Goal: Find specific page/section: Find specific page/section

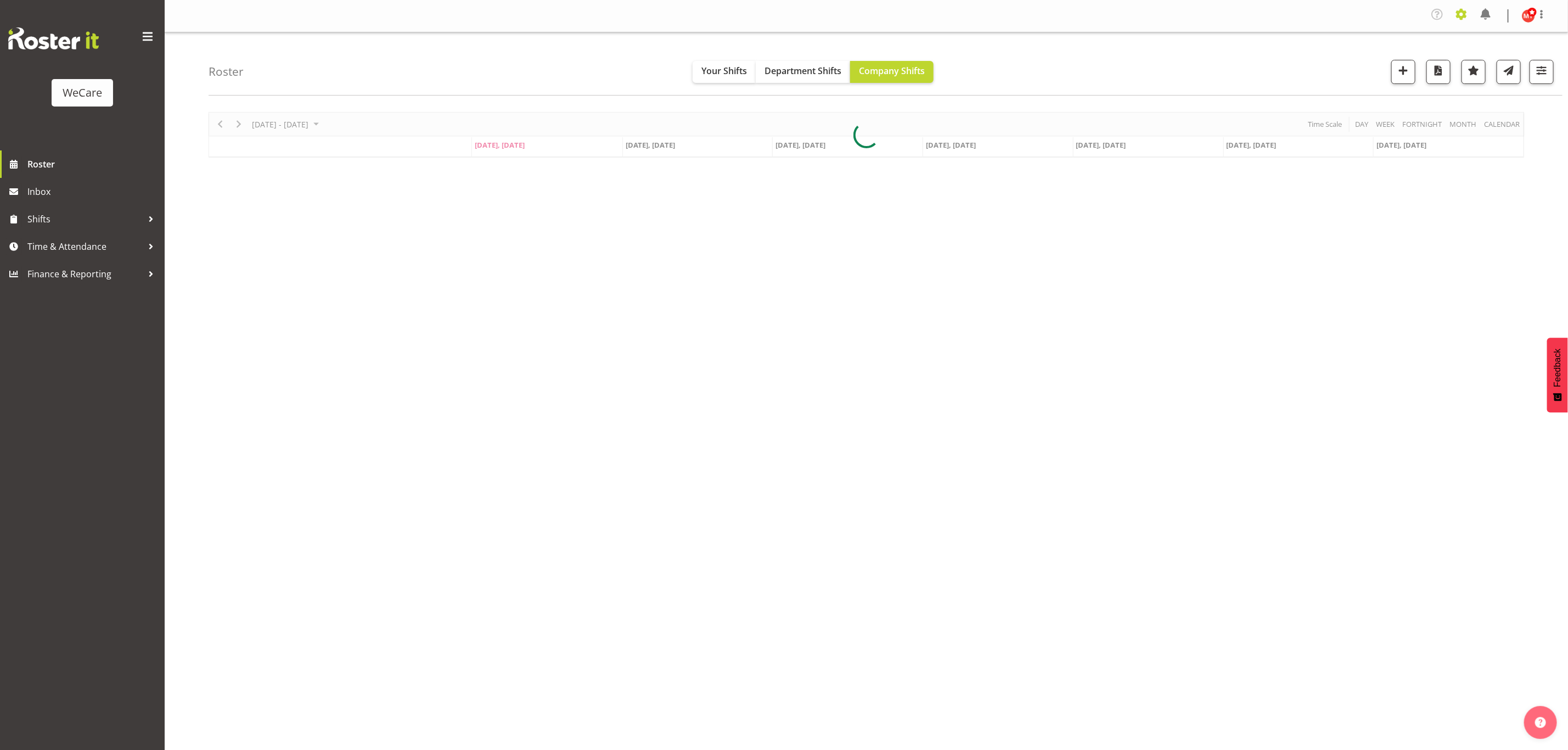
click at [1459, 12] on span at bounding box center [1461, 14] width 17 height 17
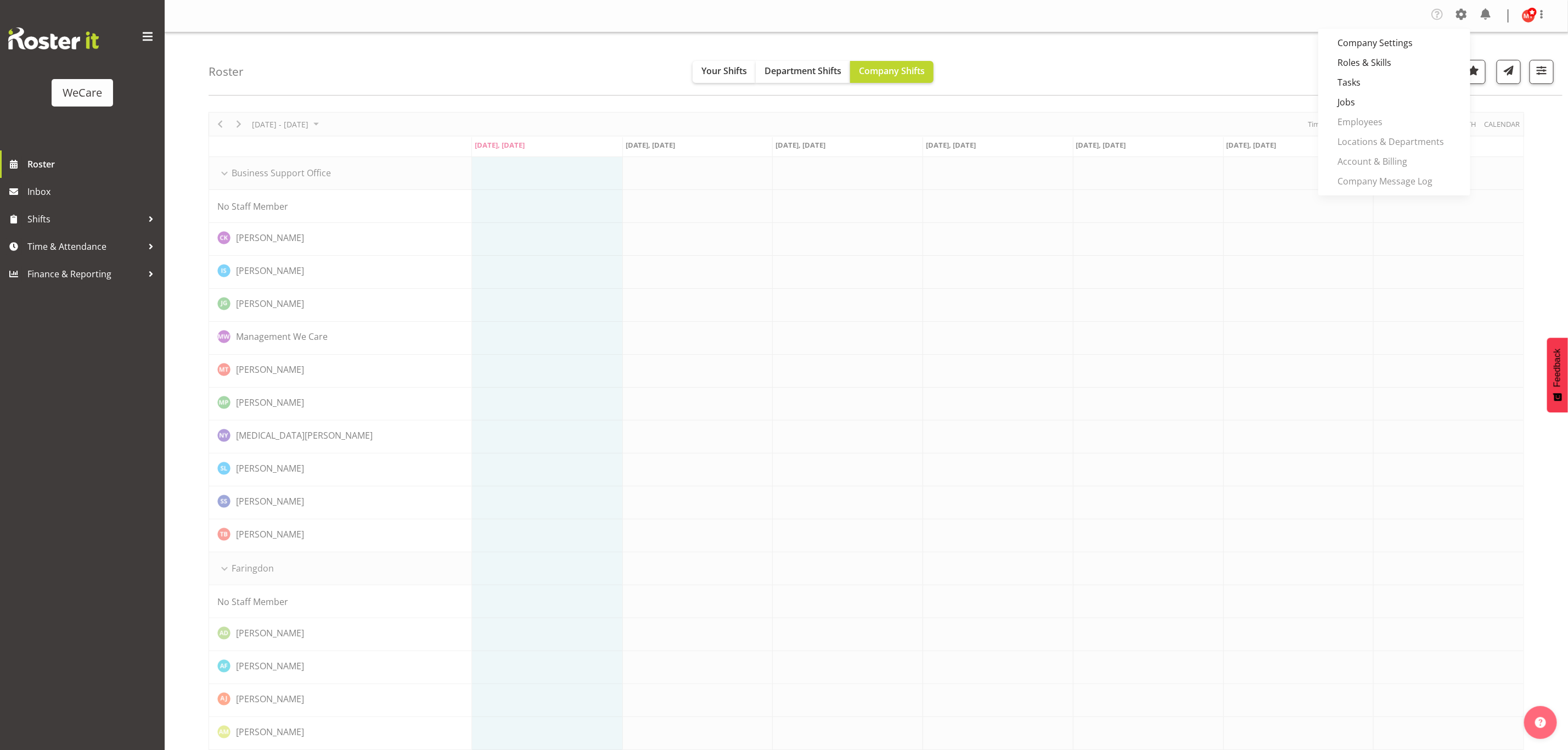
click at [1459, 15] on span at bounding box center [1461, 14] width 17 height 17
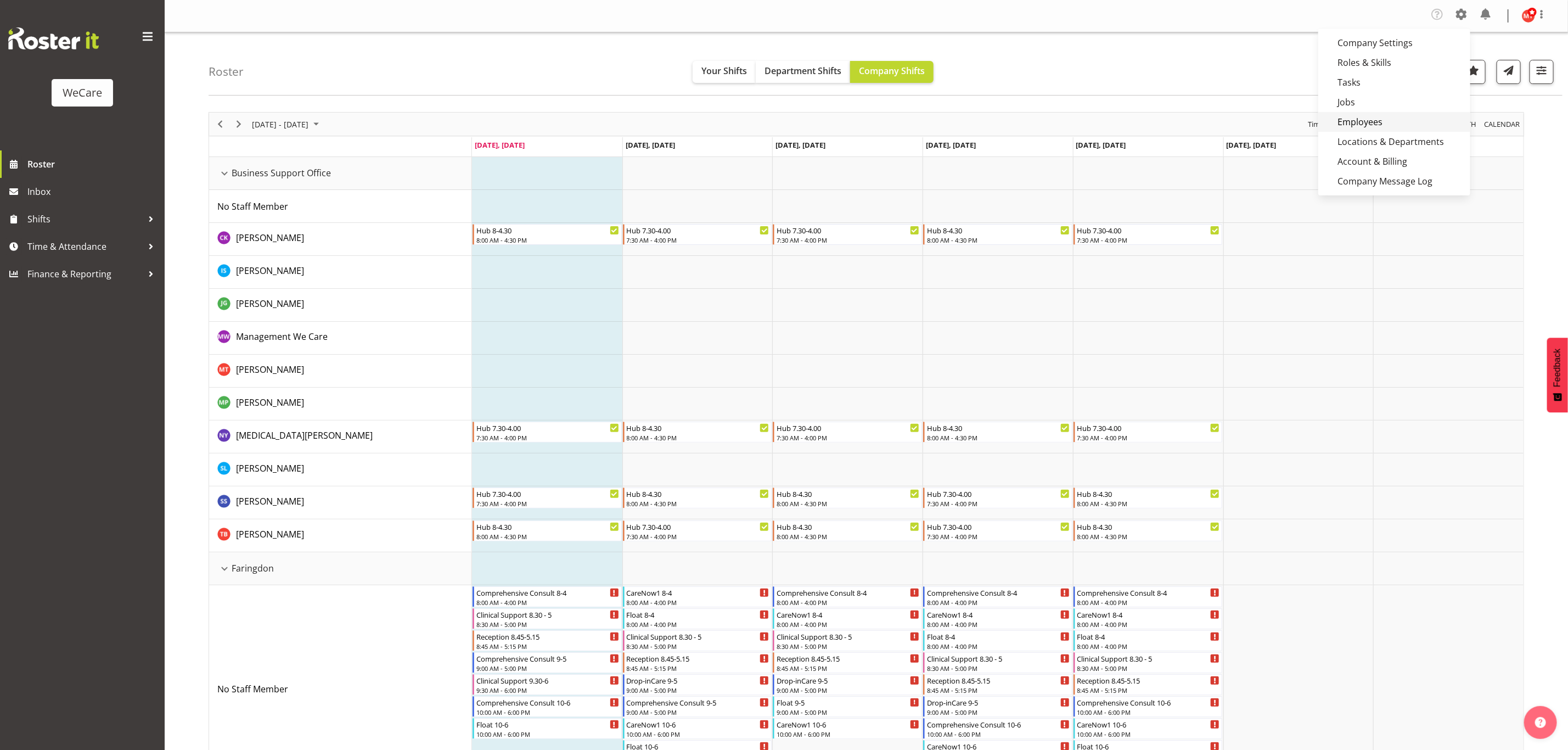
click at [1369, 120] on link "Employees" at bounding box center [1394, 122] width 152 height 20
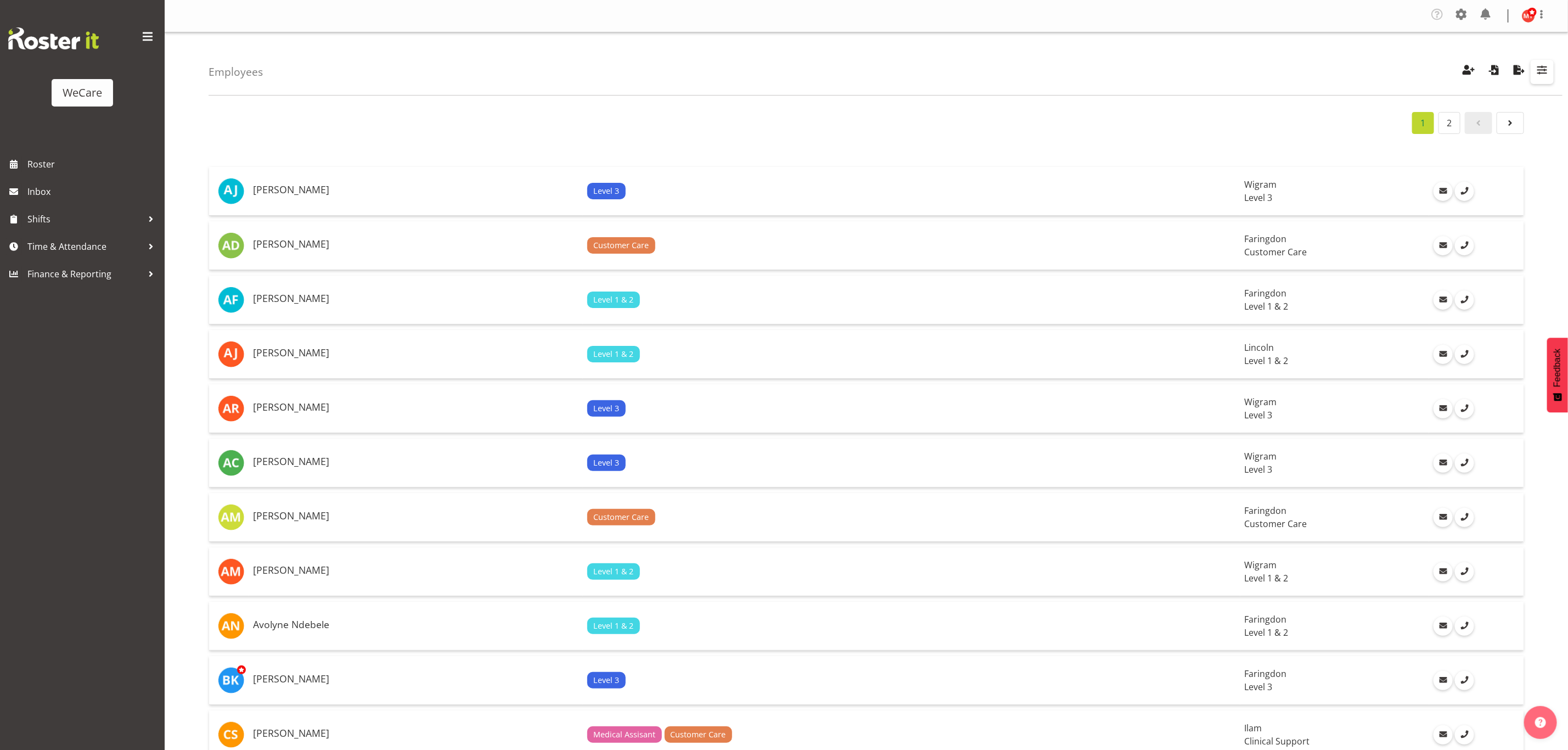
click at [1542, 71] on span "button" at bounding box center [1542, 70] width 14 height 14
click at [1413, 100] on span at bounding box center [1409, 100] width 24 height 14
click at [1405, 100] on input "Showing active users" at bounding box center [1401, 100] width 7 height 7
checkbox input "false"
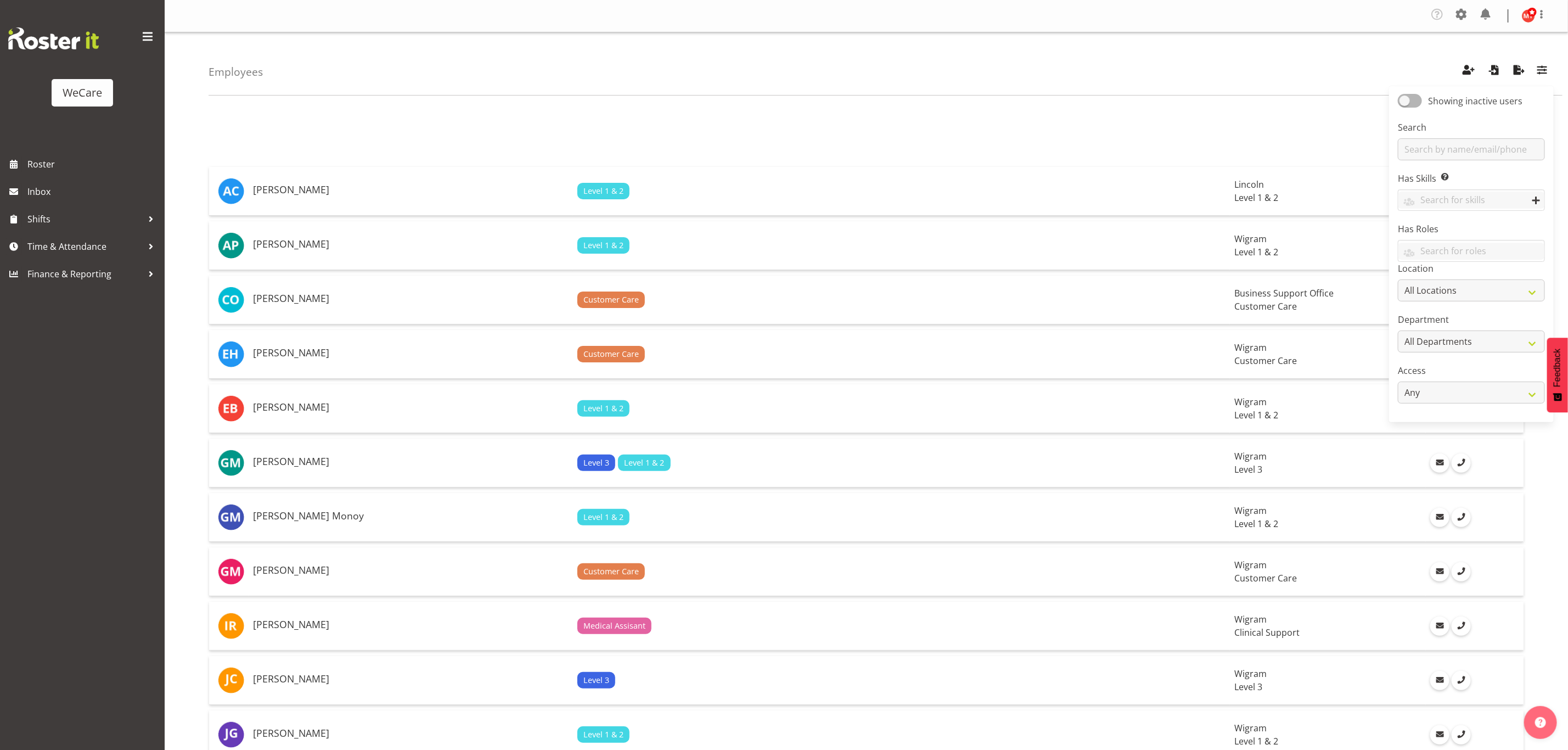
click at [1230, 114] on div "1" at bounding box center [866, 123] width 1316 height 22
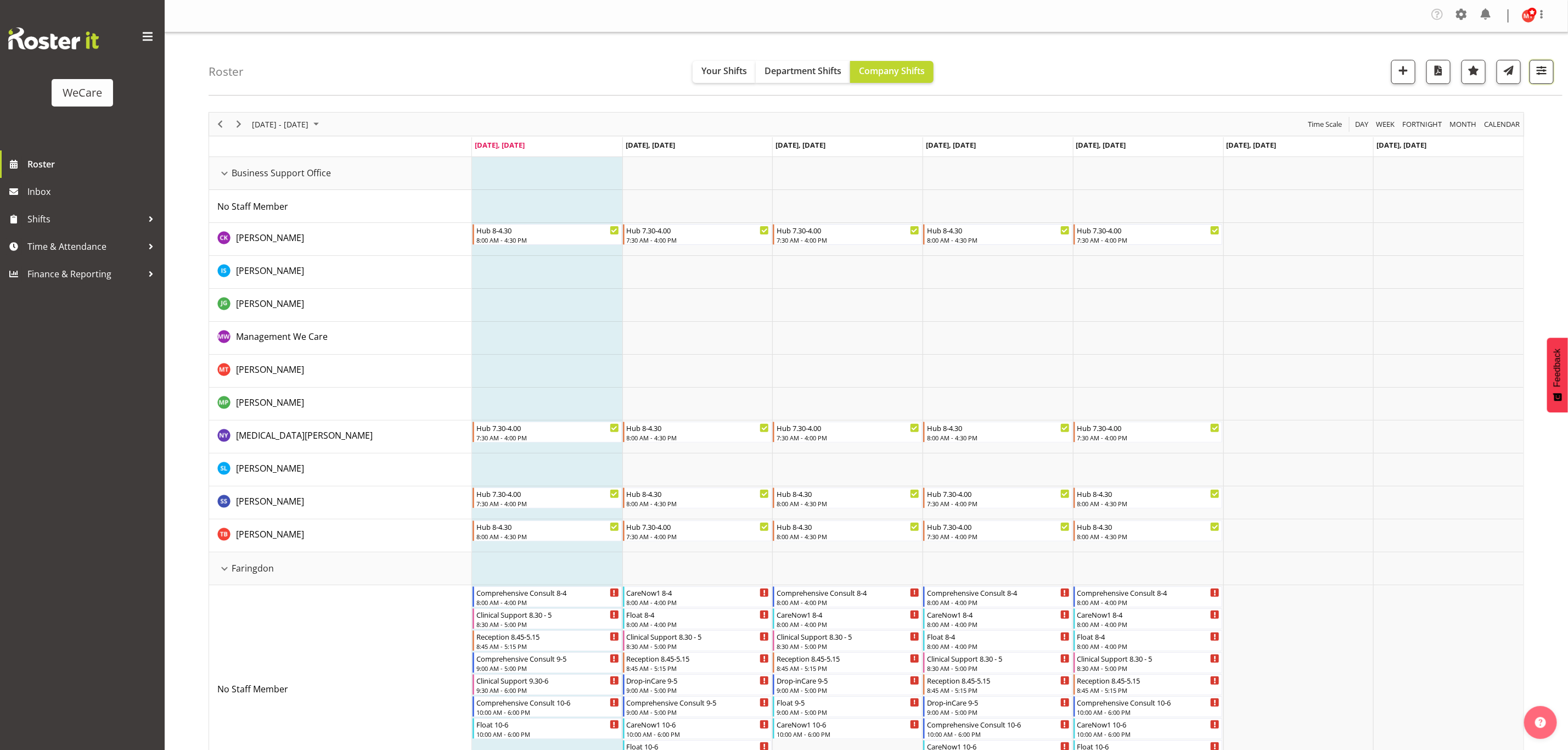
click at [1535, 78] on span "button" at bounding box center [1542, 71] width 14 height 14
click at [1474, 143] on span "All Departments" at bounding box center [1472, 138] width 77 height 13
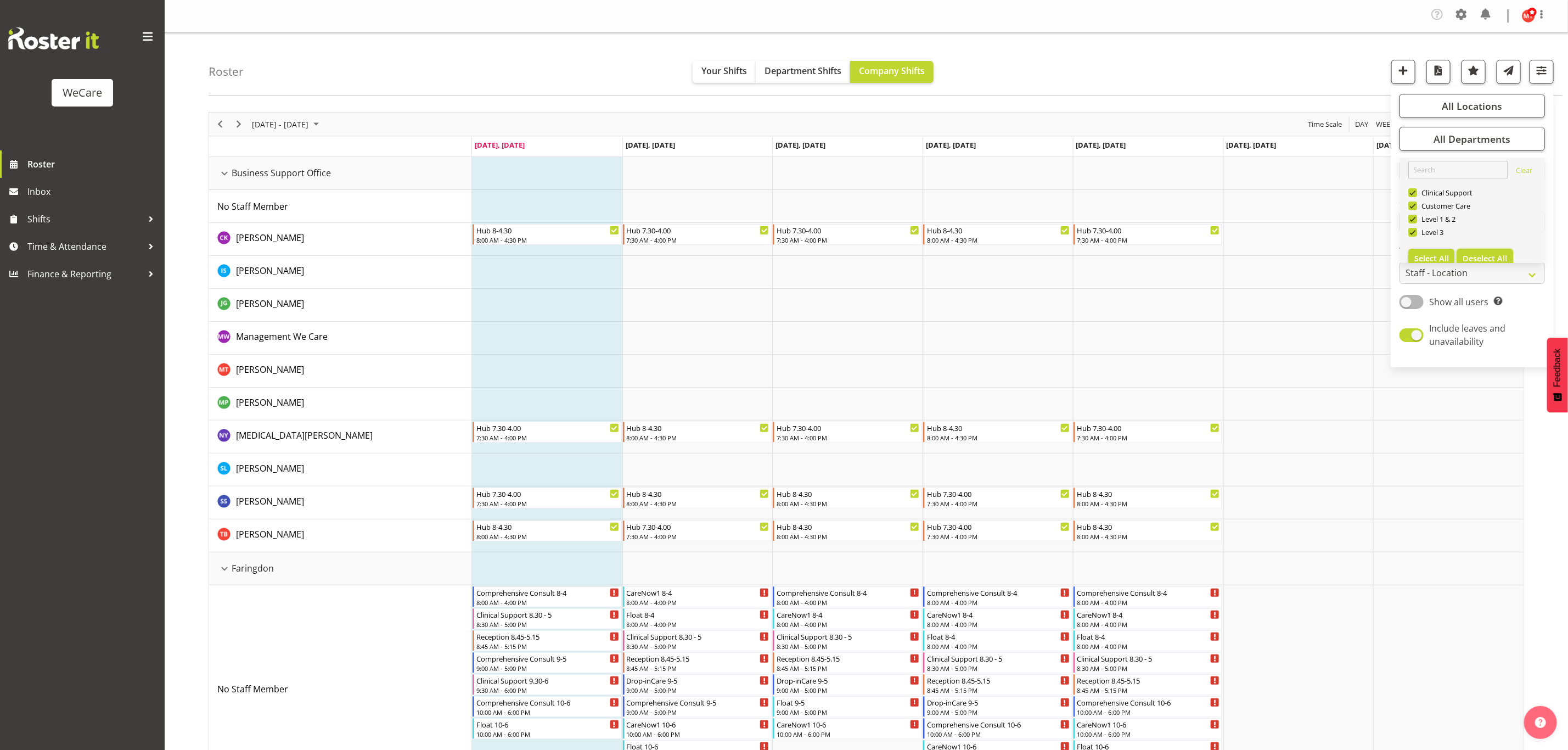
click at [1471, 255] on span "Deselect All" at bounding box center [1485, 258] width 45 height 10
checkbox input "false"
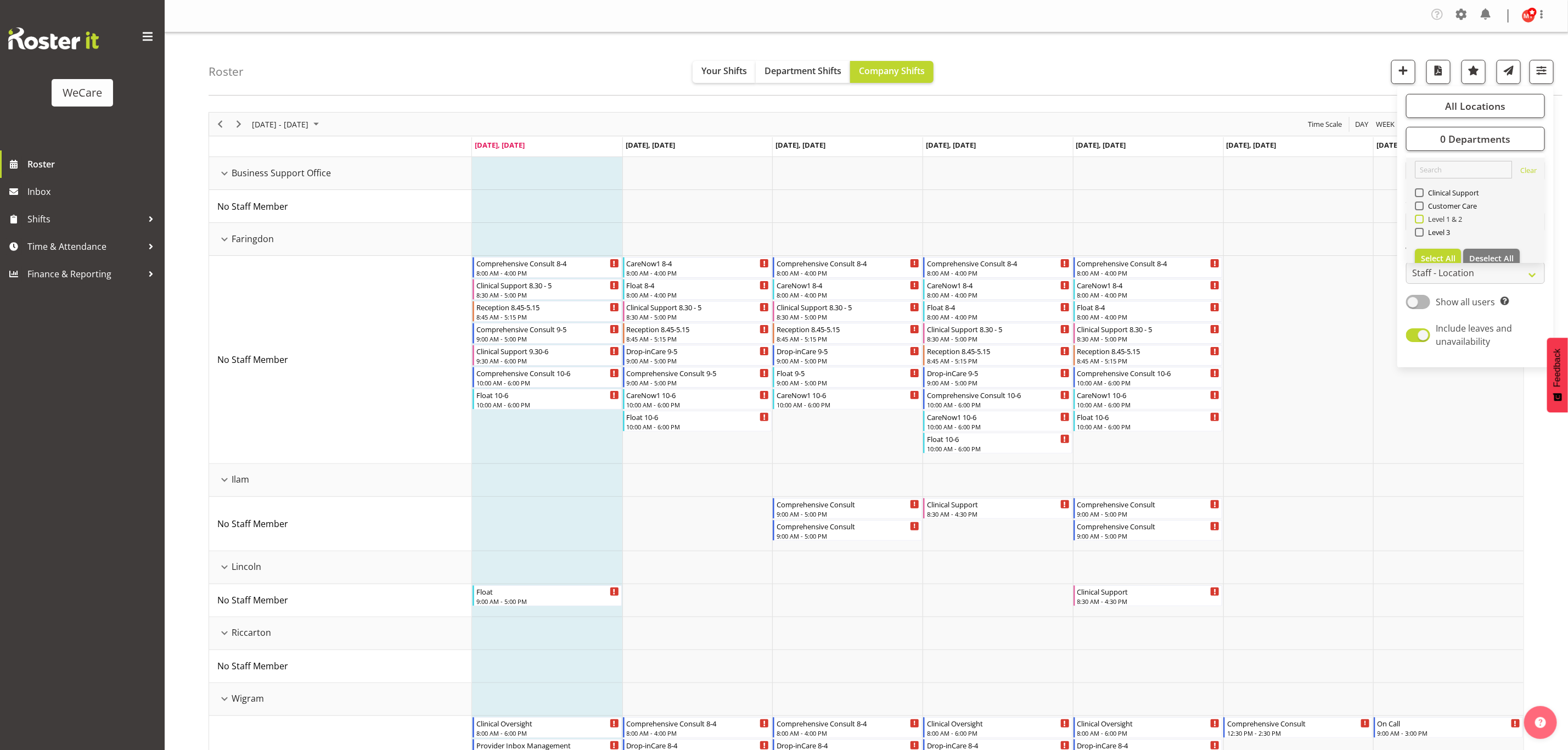
click at [1420, 219] on span at bounding box center [1420, 219] width 9 height 9
click at [1420, 219] on input "Level 1 & 2" at bounding box center [1419, 219] width 7 height 7
checkbox input "true"
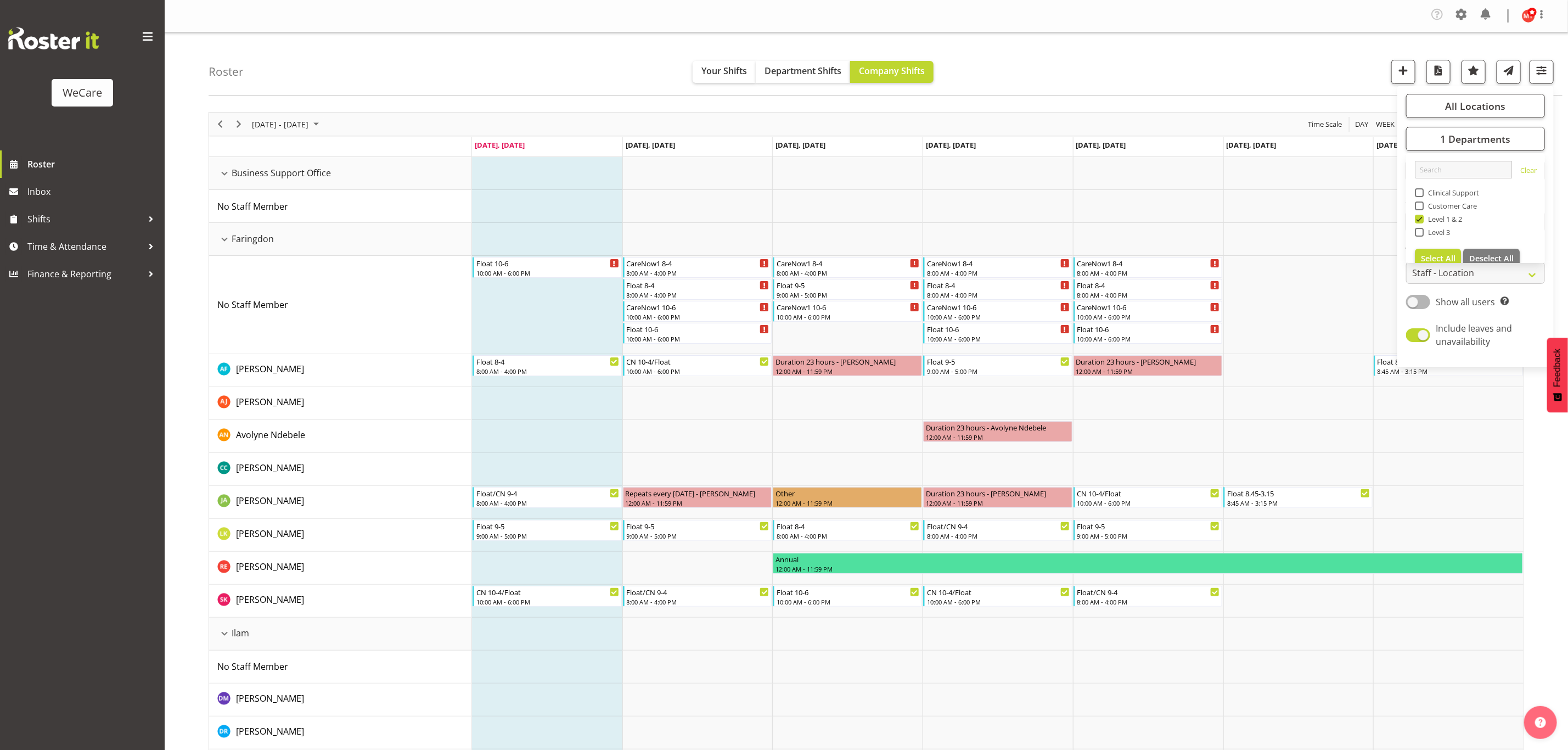
click at [995, 16] on nav "Company Settings Roles & Skills Tasks Jobs Employees Locations & Departments Ac…" at bounding box center [866, 16] width 1382 height 21
click at [221, 236] on div "Faringdon resource" at bounding box center [225, 239] width 14 height 14
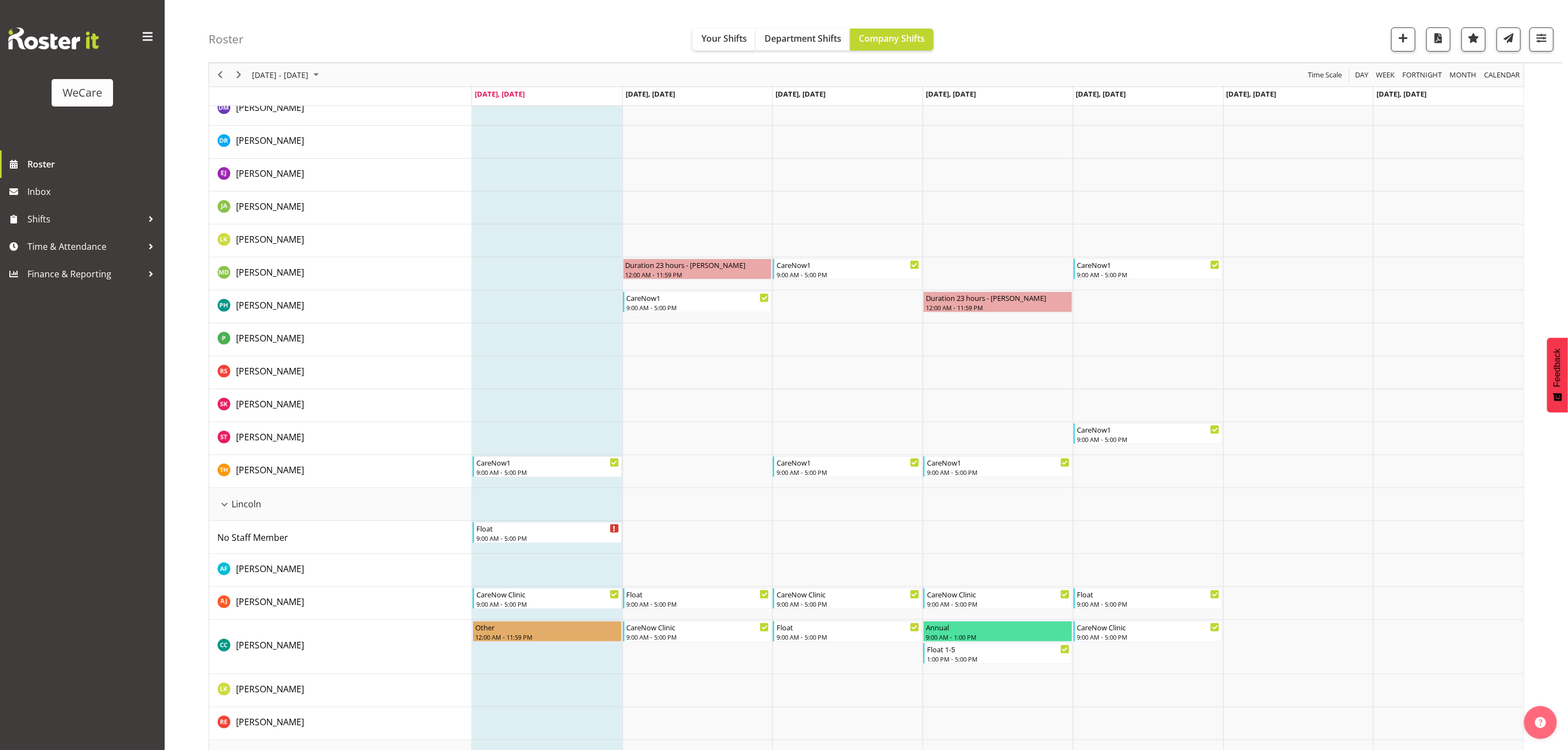
scroll to position [247, 0]
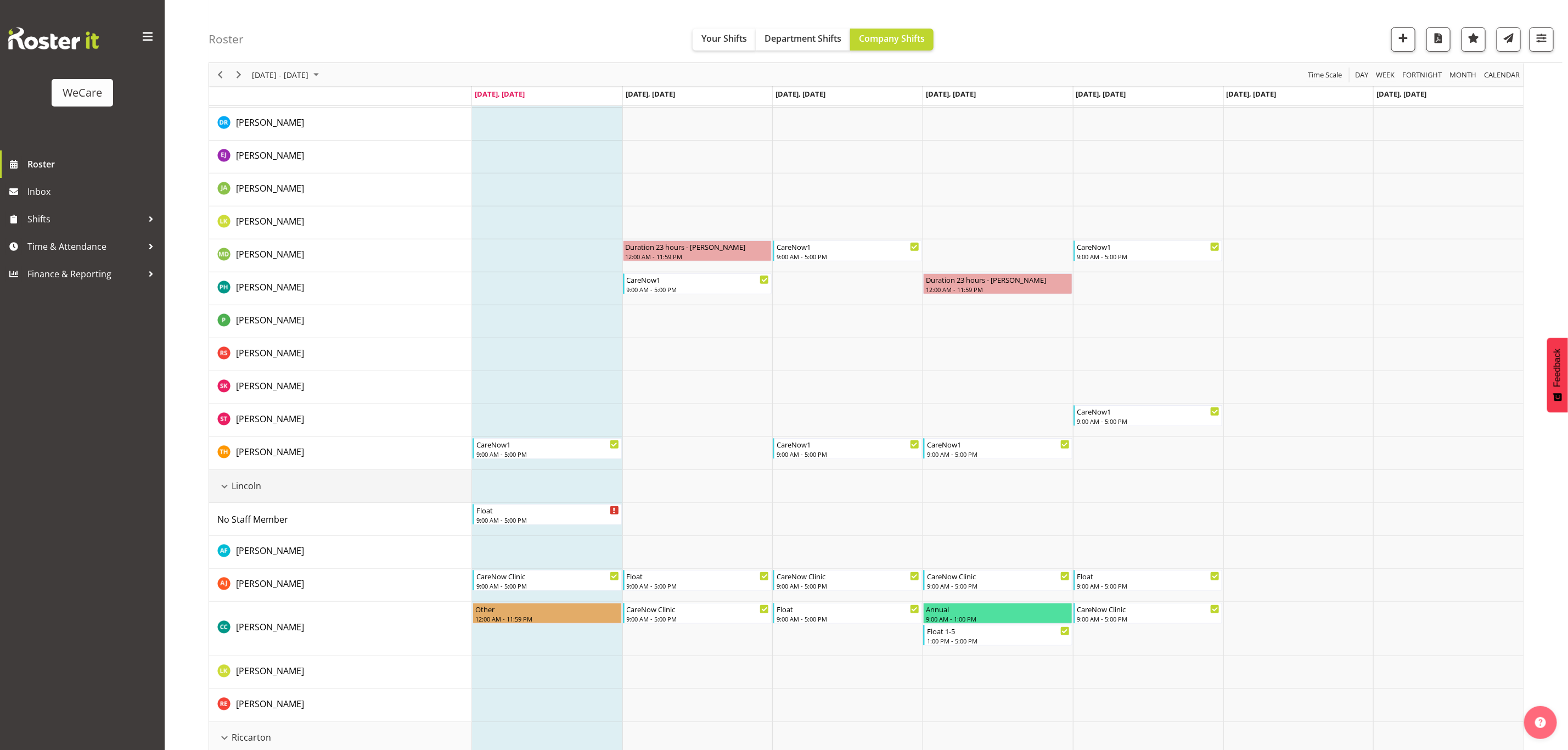
click at [224, 490] on div "Lincoln resource" at bounding box center [225, 486] width 14 height 14
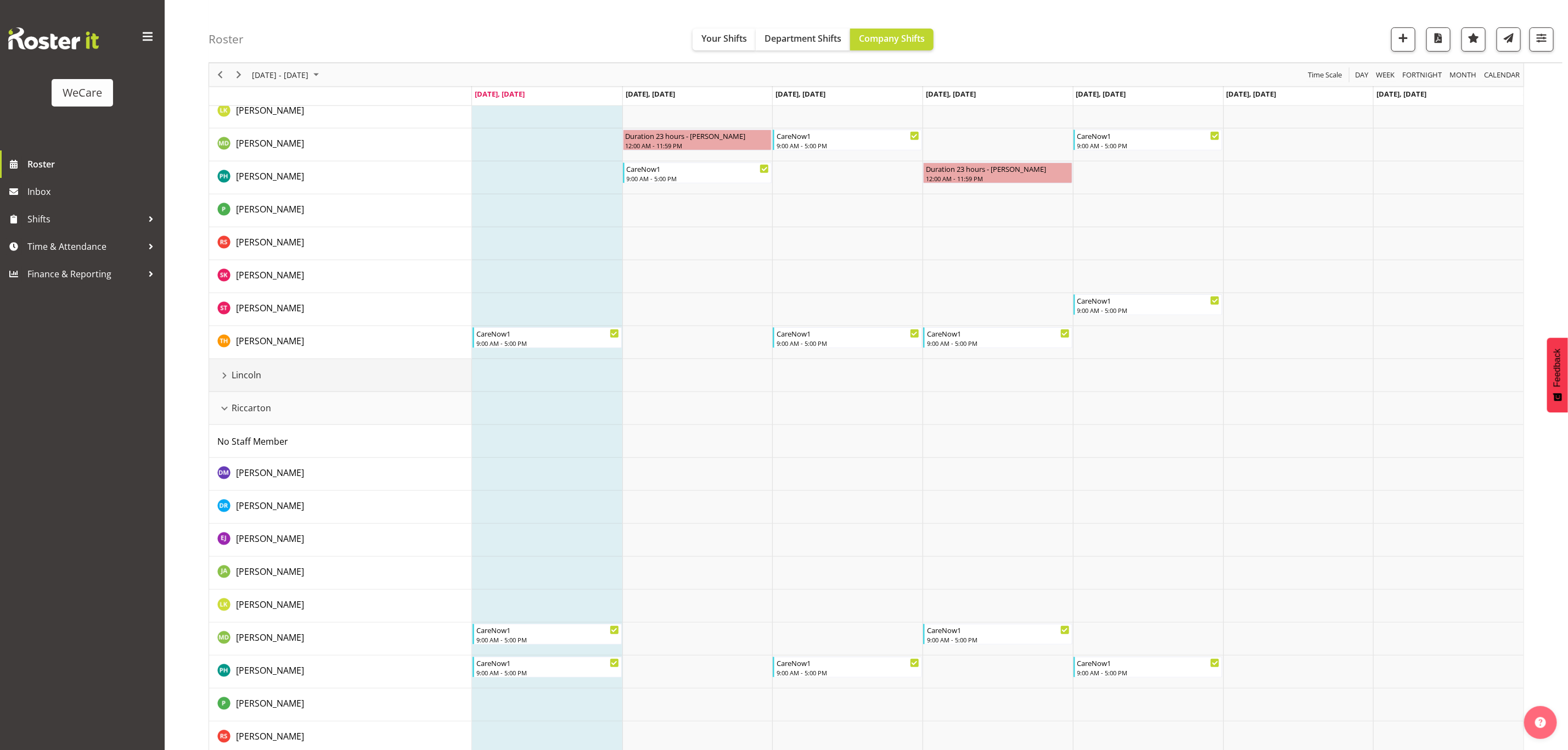
scroll to position [494, 0]
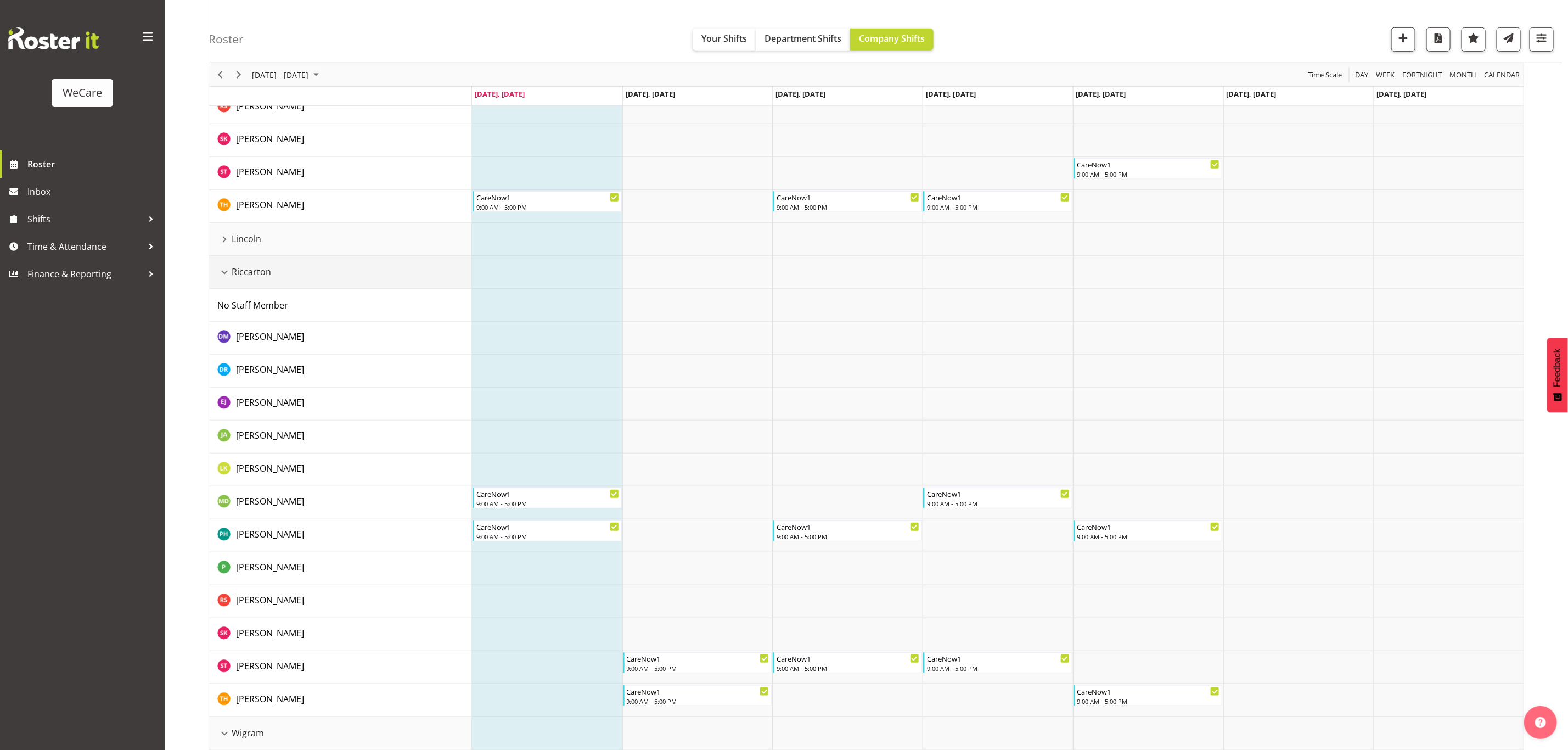
click at [224, 272] on div "Riccarton resource" at bounding box center [225, 272] width 14 height 14
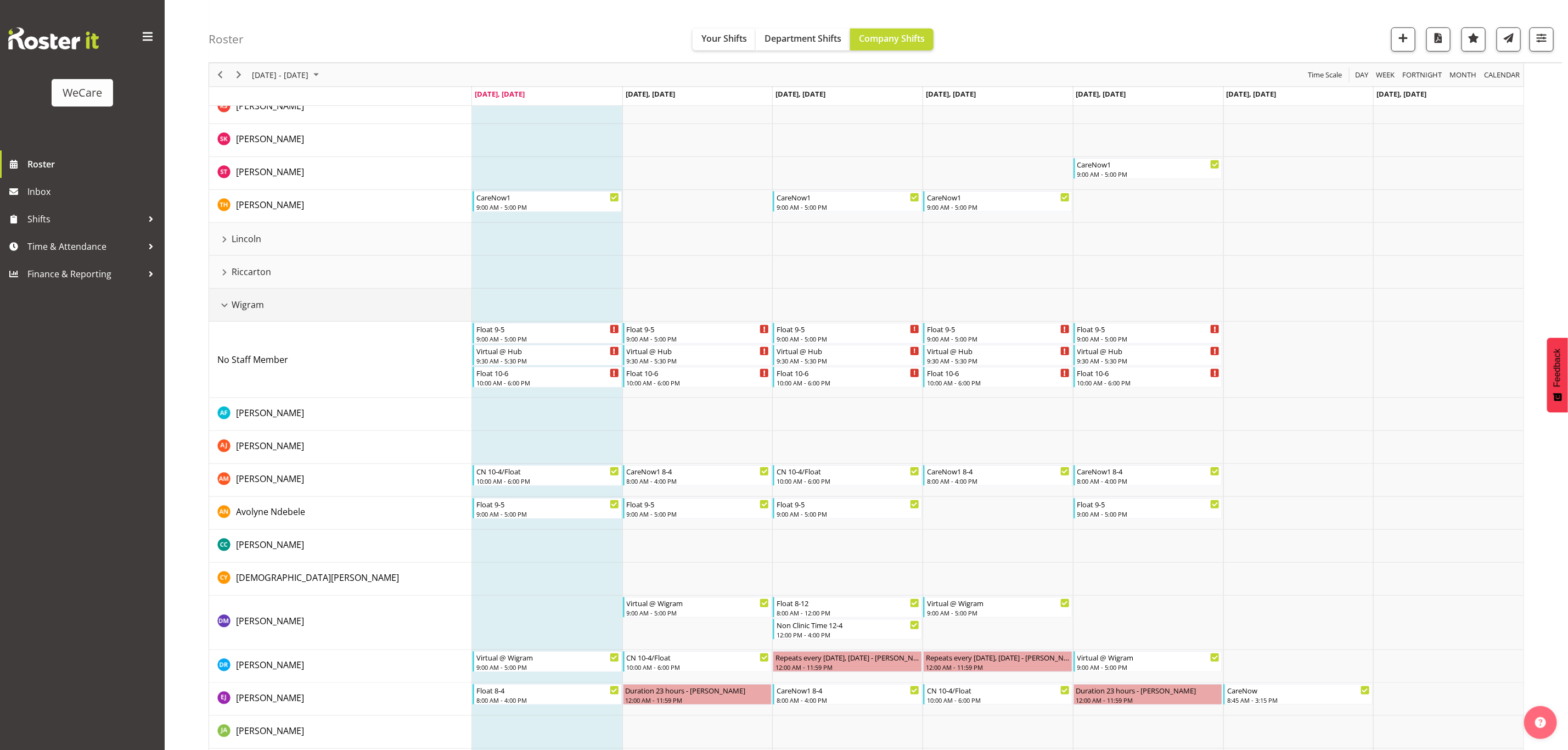
click at [223, 306] on div "Wigram resource" at bounding box center [225, 305] width 14 height 14
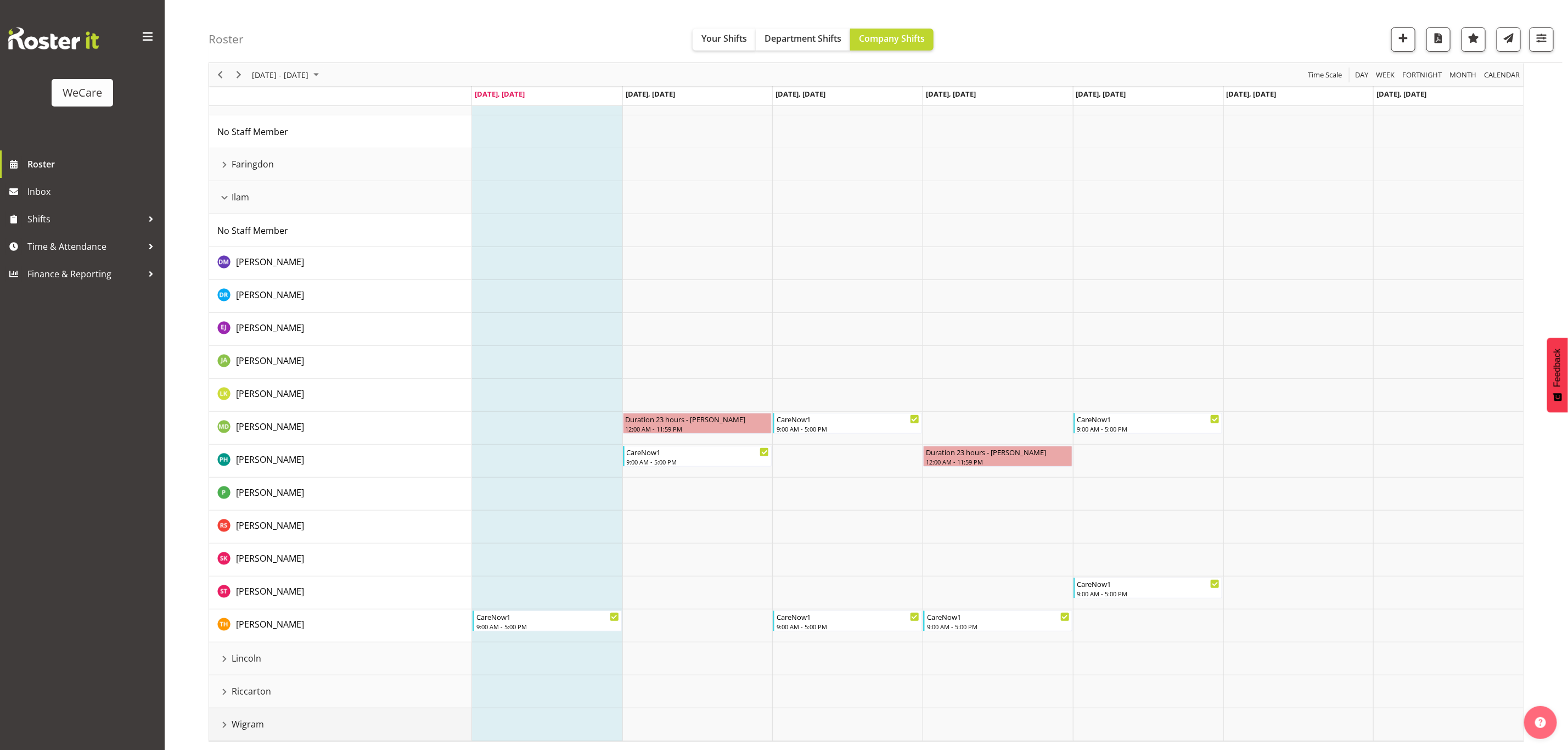
scroll to position [76, 0]
click at [226, 690] on div "Riccarton resource" at bounding box center [225, 692] width 14 height 14
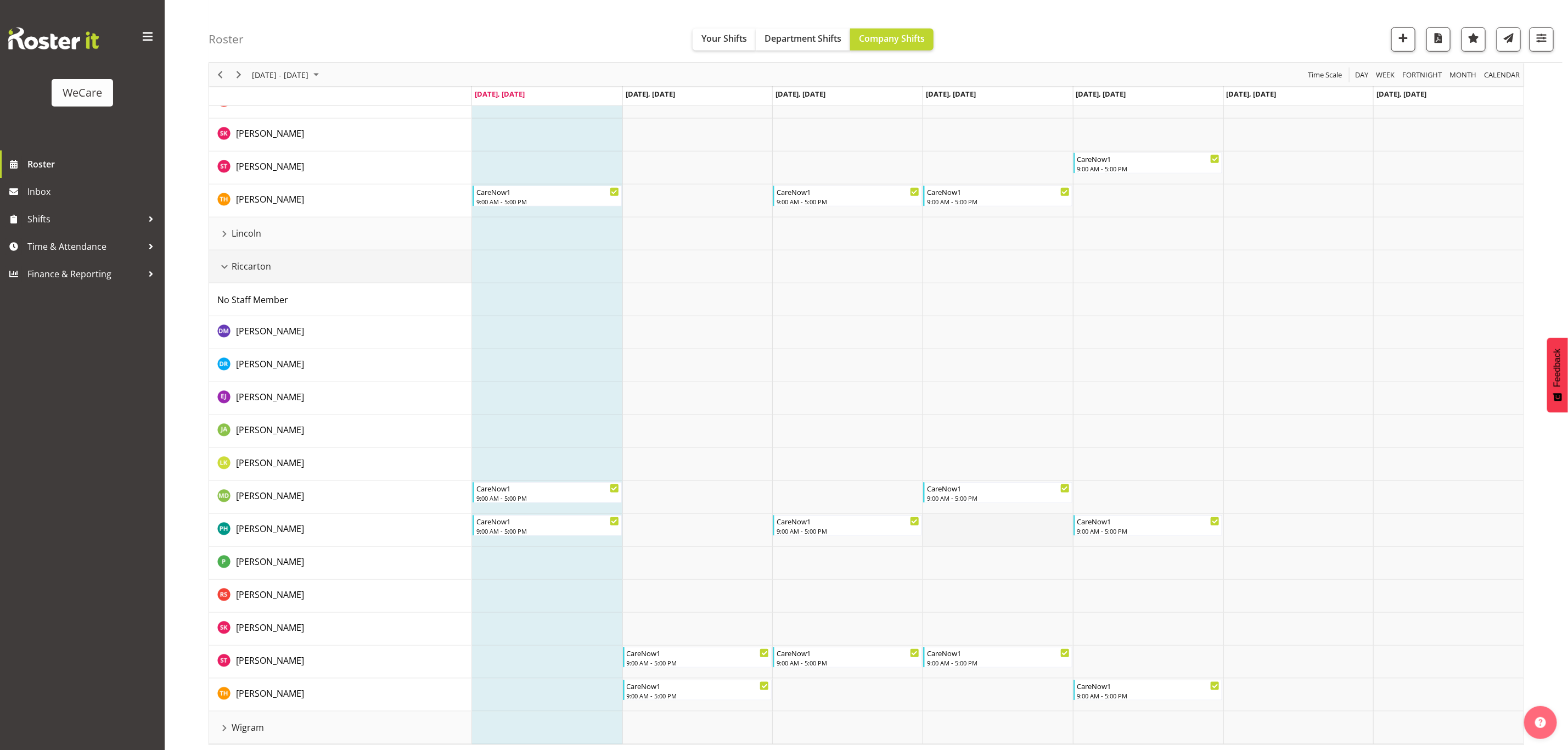
scroll to position [504, 0]
